Goal: Browse casually

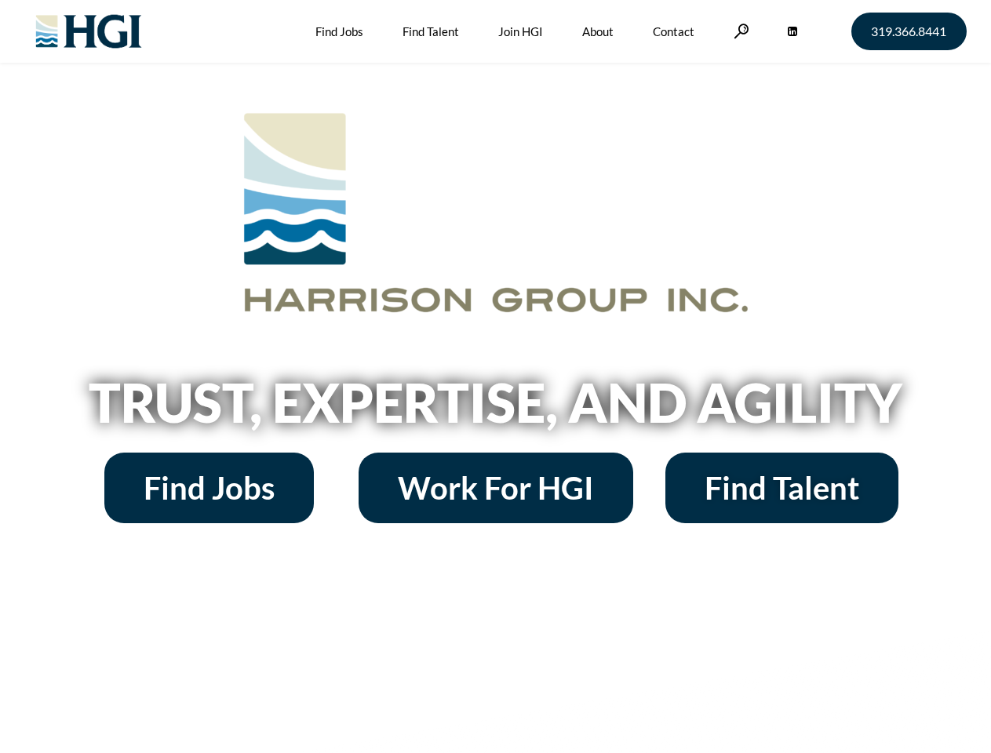
click at [495, 377] on h2 "Trust, Expertise, and Agility" at bounding box center [496, 402] width 895 height 53
click at [739, 31] on link at bounding box center [742, 31] width 16 height 15
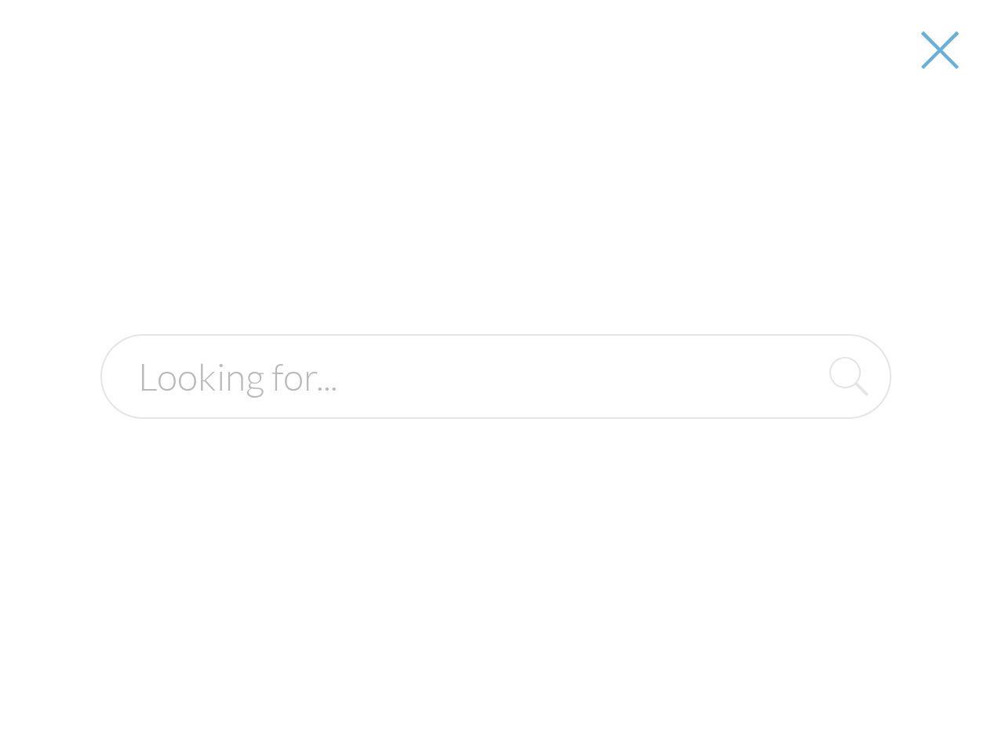
click at [495, 408] on h2 "Trust, Expertise, and Agility" at bounding box center [496, 402] width 895 height 53
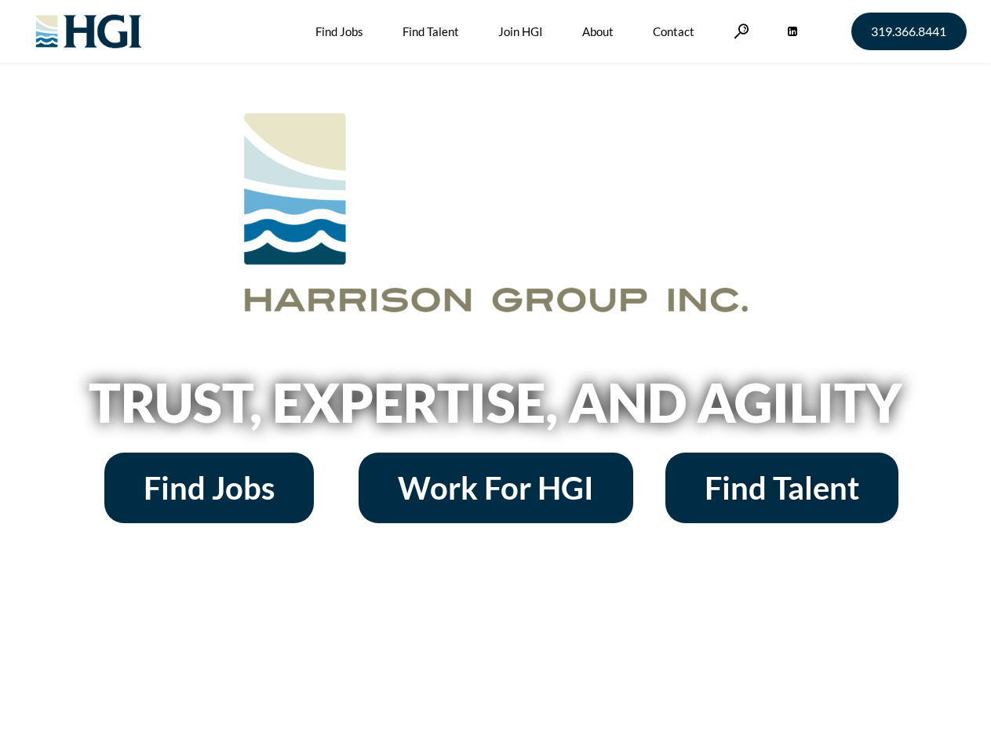
click at [495, 377] on h2 "Trust, Expertise, and Agility" at bounding box center [496, 402] width 895 height 53
click at [739, 31] on link at bounding box center [742, 31] width 16 height 15
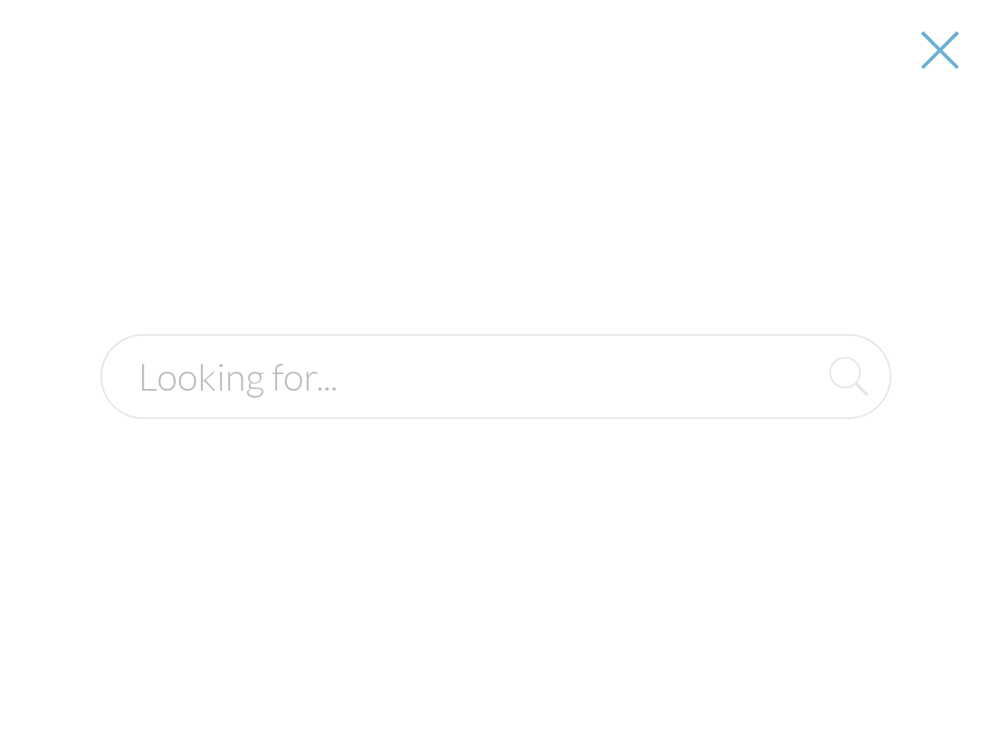
click at [495, 408] on h2 "Trust, Expertise, and Agility" at bounding box center [496, 402] width 895 height 53
